Goal: Information Seeking & Learning: Learn about a topic

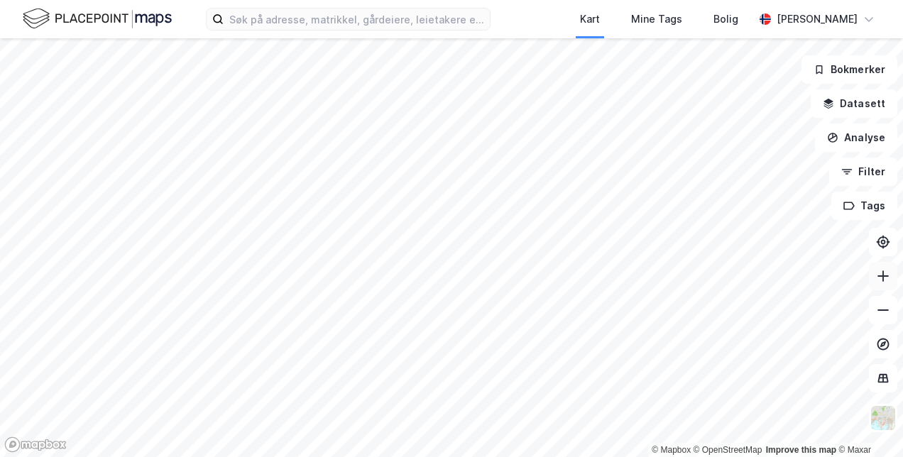
click at [887, 281] on icon at bounding box center [883, 276] width 14 height 14
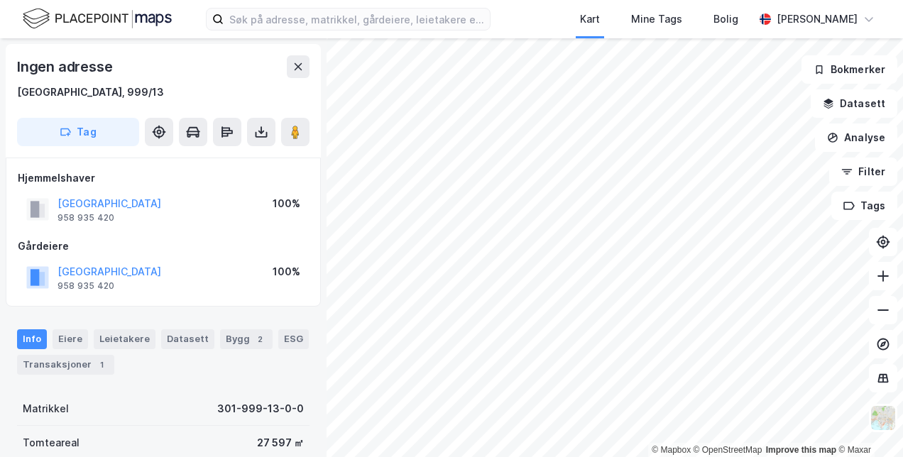
scroll to position [3, 0]
